Goal: Information Seeking & Learning: Learn about a topic

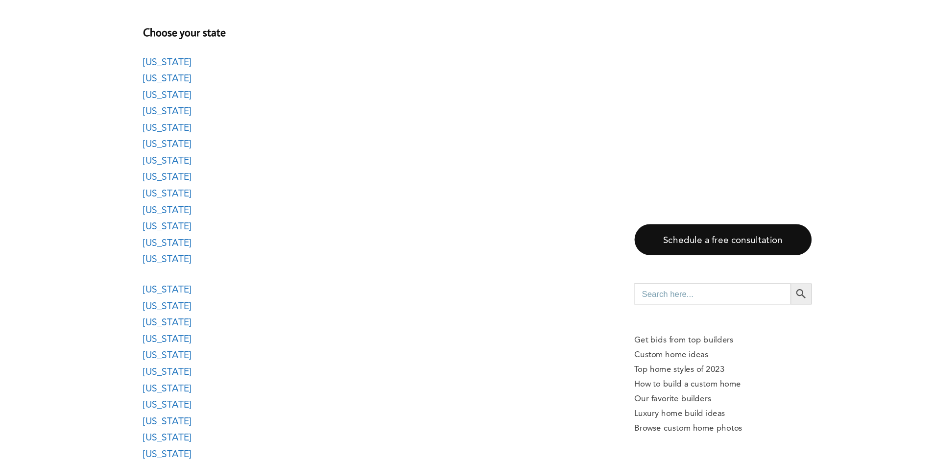
scroll to position [815, 0]
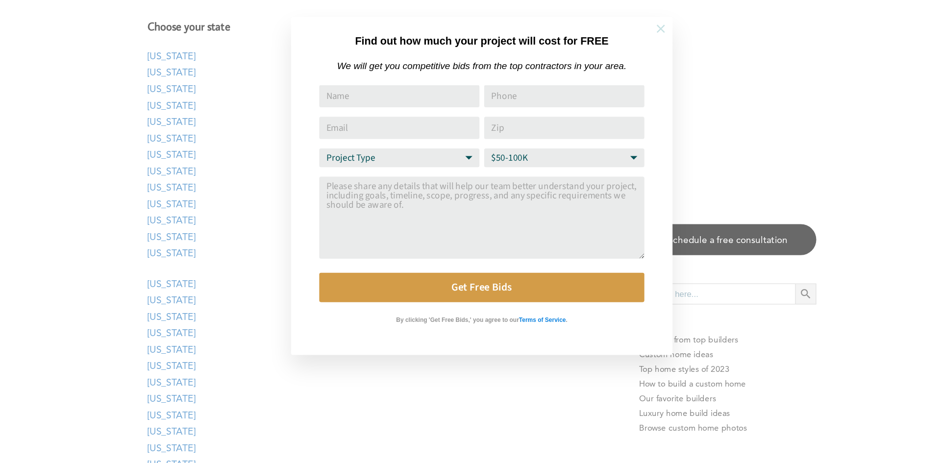
click at [619, 102] on icon at bounding box center [619, 100] width 11 height 11
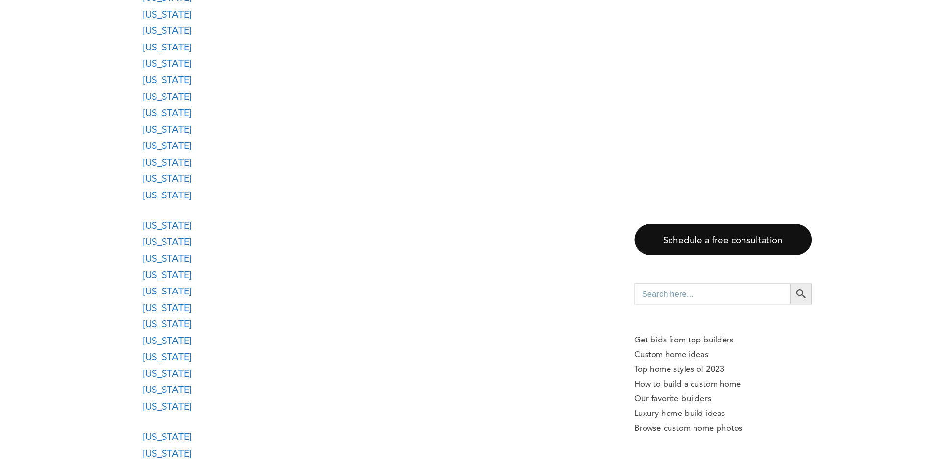
scroll to position [1057, 0]
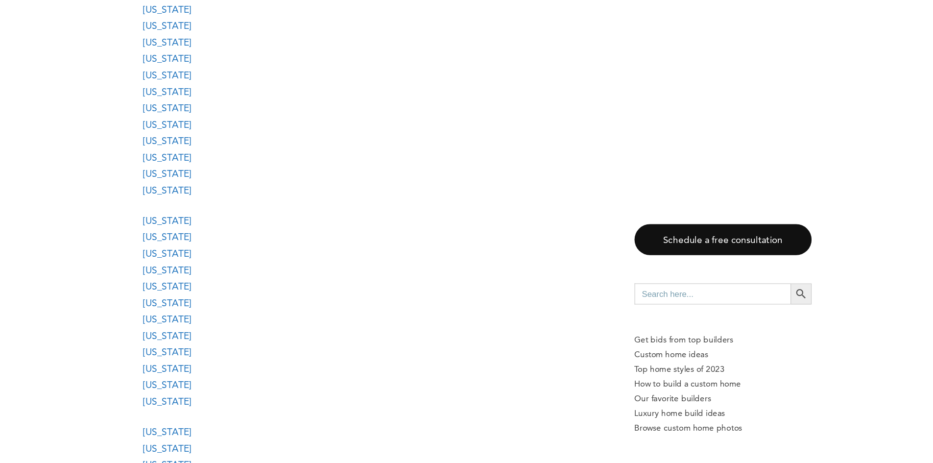
click at [228, 344] on link "North Carolina" at bounding box center [208, 342] width 40 height 9
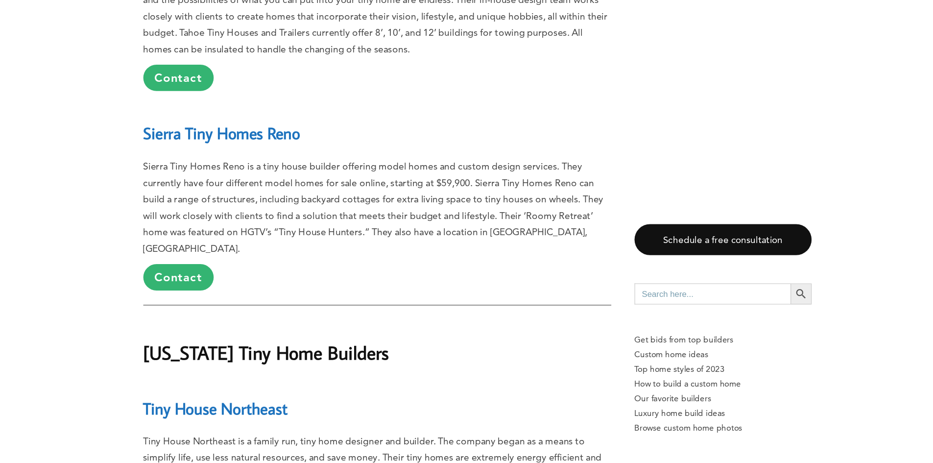
scroll to position [16160, 0]
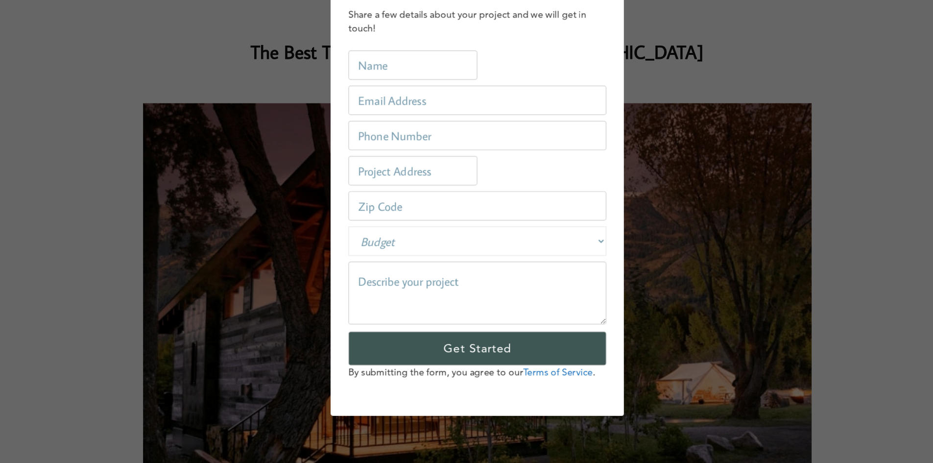
scroll to position [0, 0]
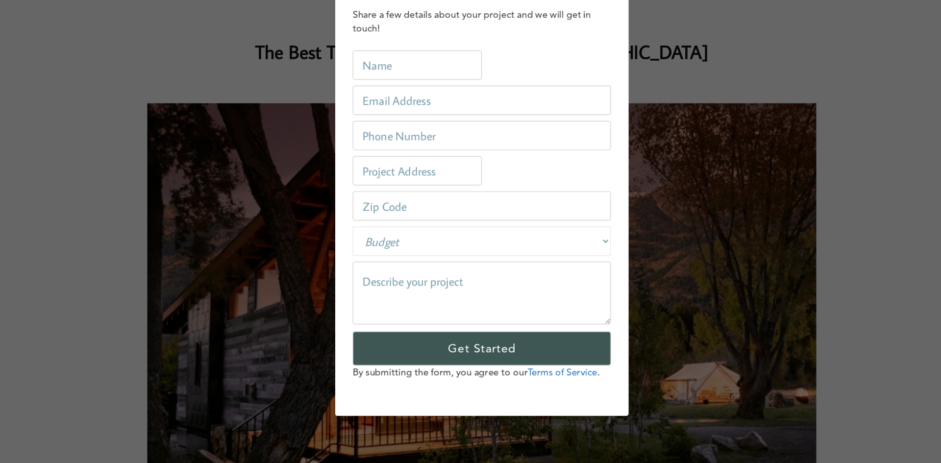
click at [659, 119] on div "How can we help? Share a few details about your project and we will get in touc…" at bounding box center [470, 231] width 941 height 463
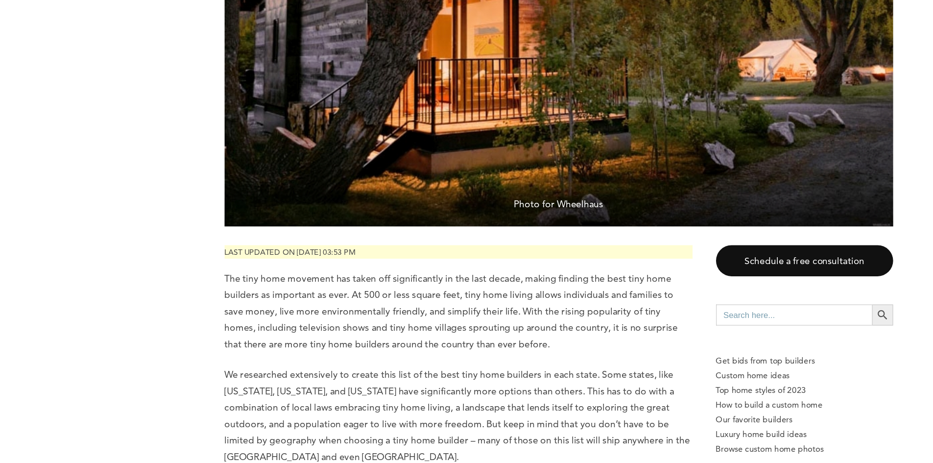
scroll to position [235, 0]
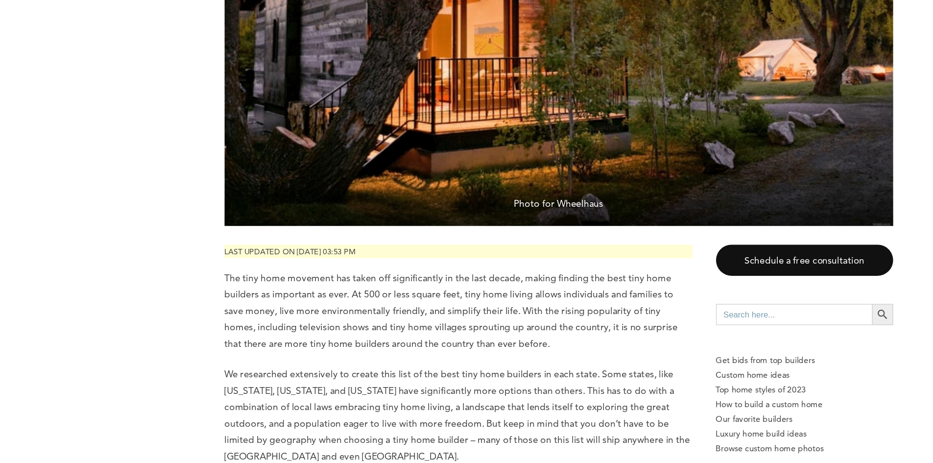
click at [461, 259] on span "Photo for Wheelhaus" at bounding box center [467, 247] width 558 height 33
click at [462, 245] on span "Photo for Wheelhaus" at bounding box center [467, 247] width 558 height 33
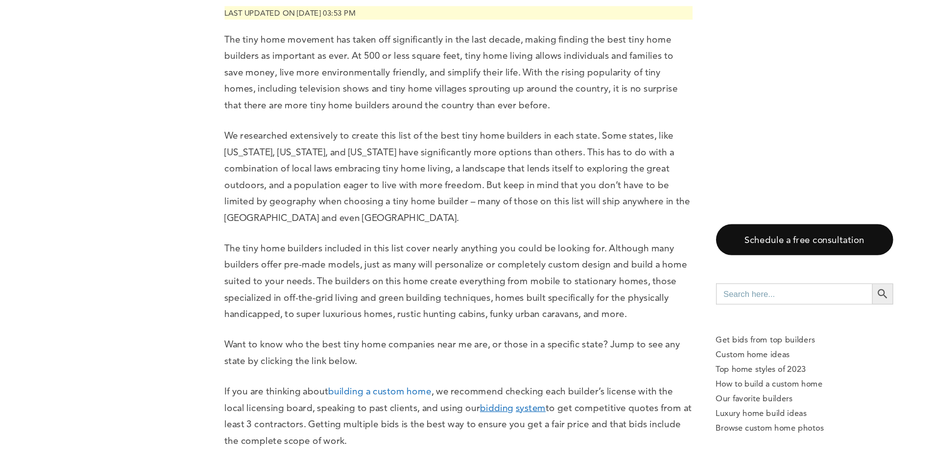
scroll to position [435, 0]
click at [655, 387] on p "Top home styles of 2023" at bounding box center [672, 384] width 148 height 12
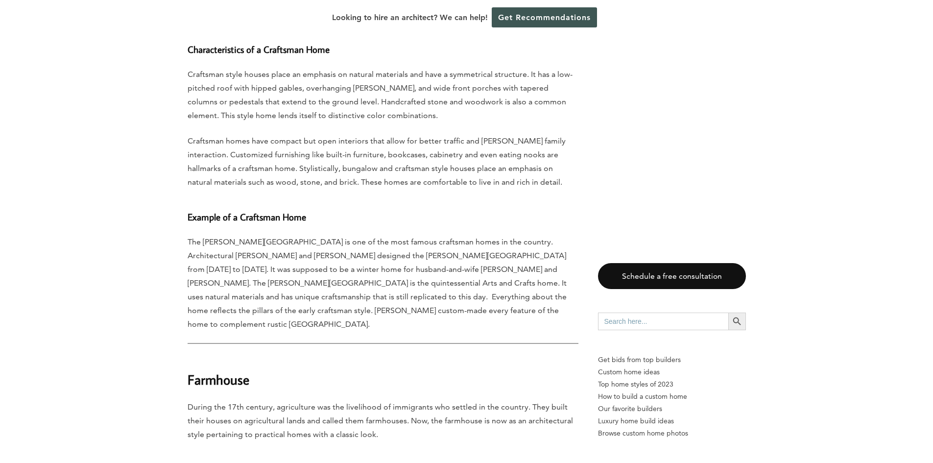
scroll to position [1938, 0]
